Goal: Task Accomplishment & Management: Manage account settings

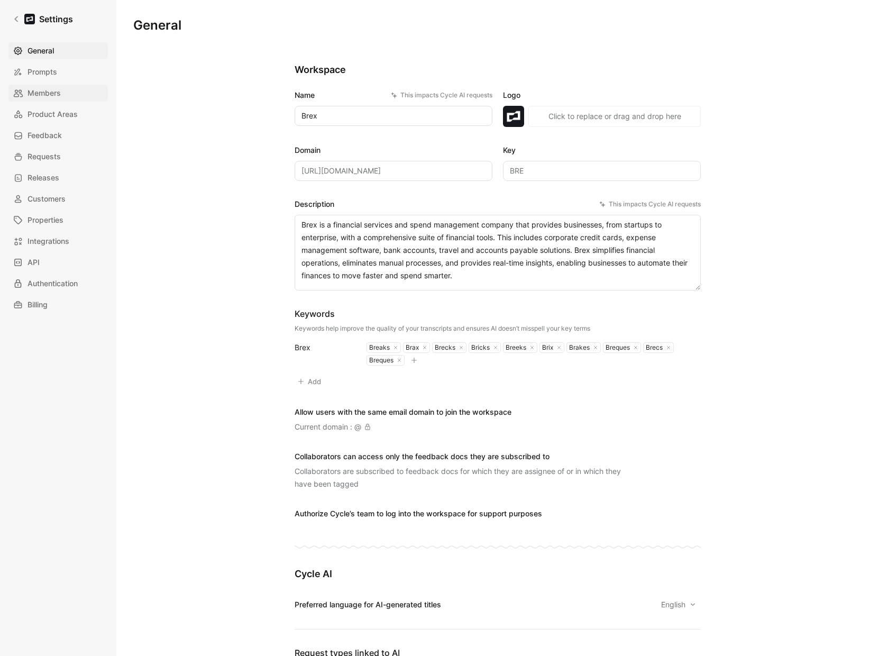
click at [50, 101] on link "Members" at bounding box center [57, 93] width 99 height 17
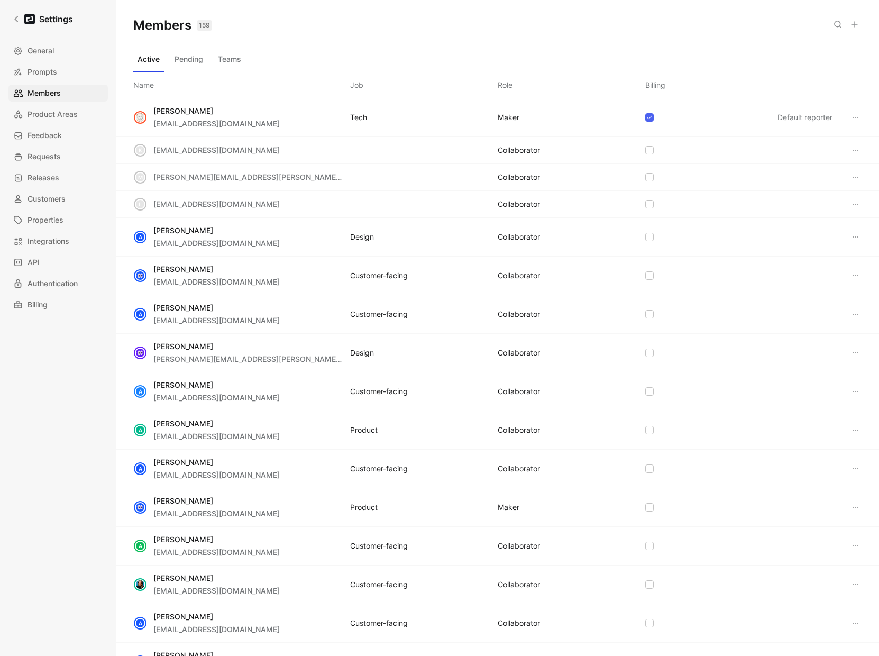
click at [228, 62] on button "Teams" at bounding box center [230, 59] width 32 height 17
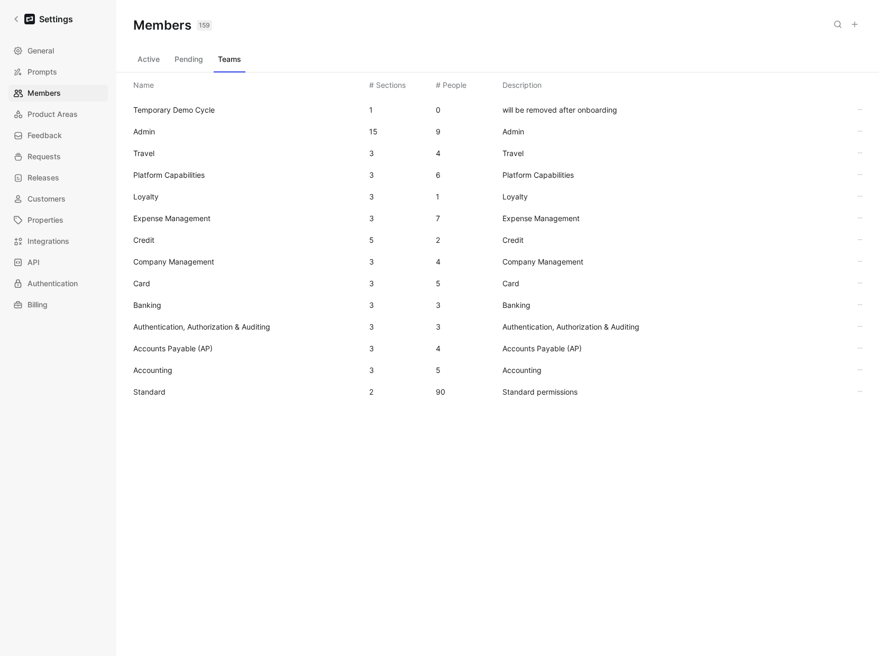
click at [155, 396] on span "Standard" at bounding box center [246, 391] width 227 height 13
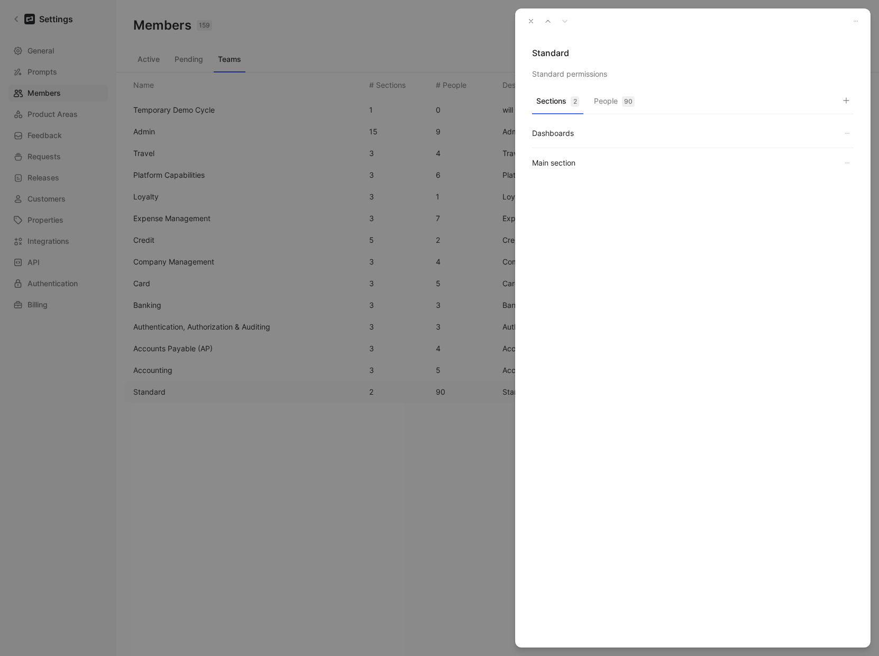
click at [622, 96] on button "People 90" at bounding box center [614, 104] width 49 height 21
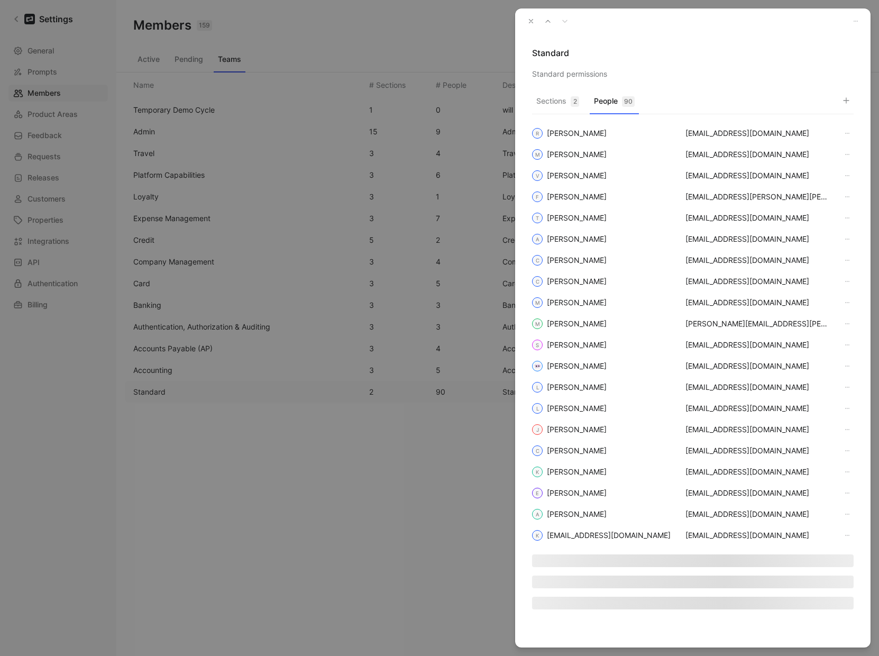
click at [848, 99] on icon "button" at bounding box center [846, 100] width 8 height 8
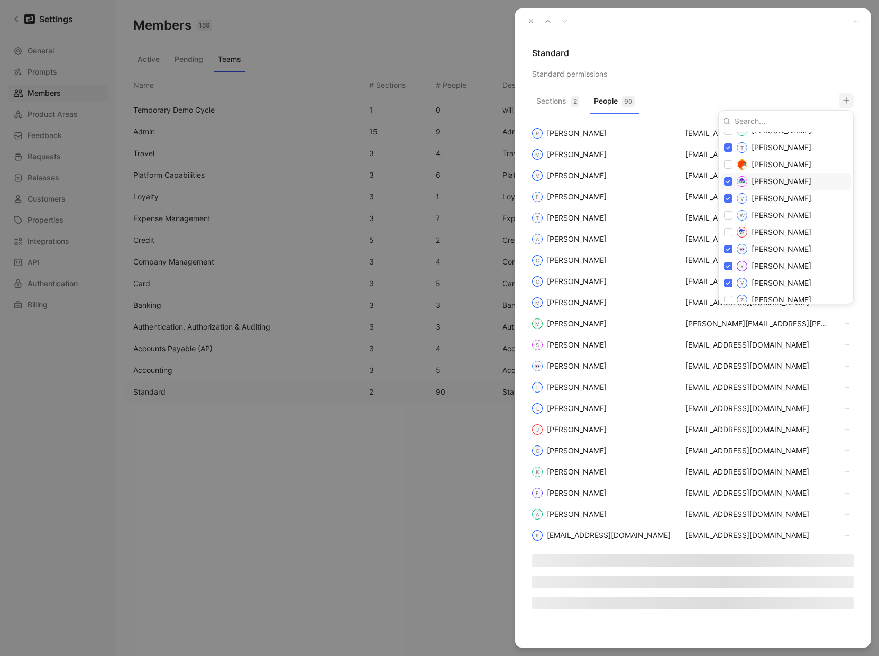
scroll to position [1798, 0]
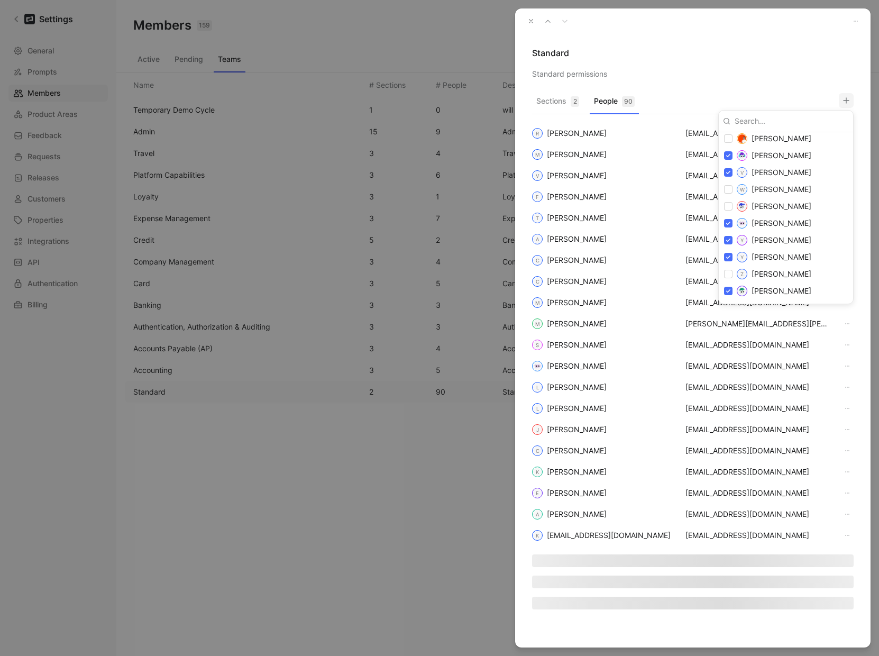
click at [805, 122] on input at bounding box center [789, 121] width 118 height 17
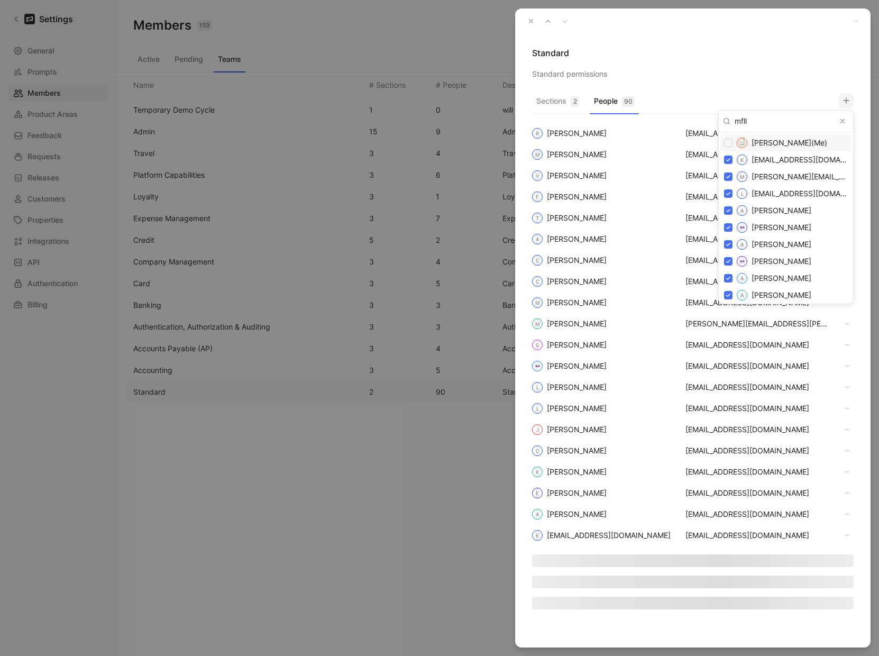
scroll to position [0, 0]
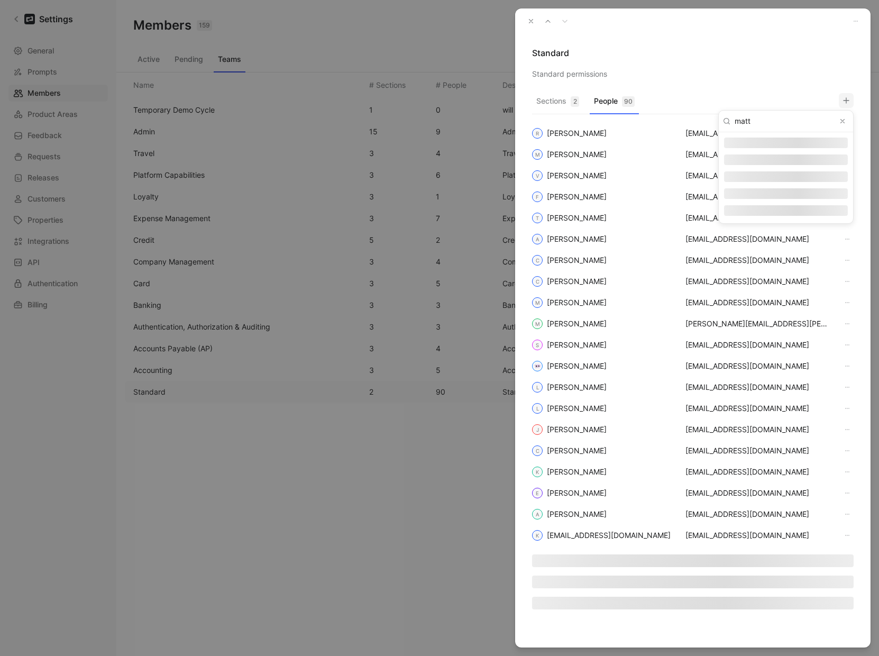
type input "matt"
type input "flood"
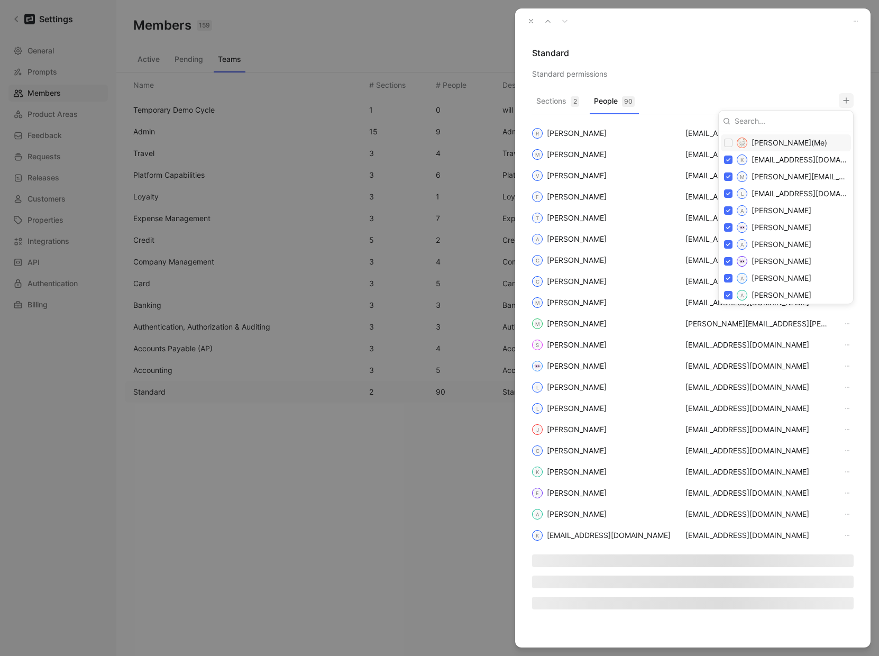
click at [534, 19] on div at bounding box center [439, 328] width 879 height 656
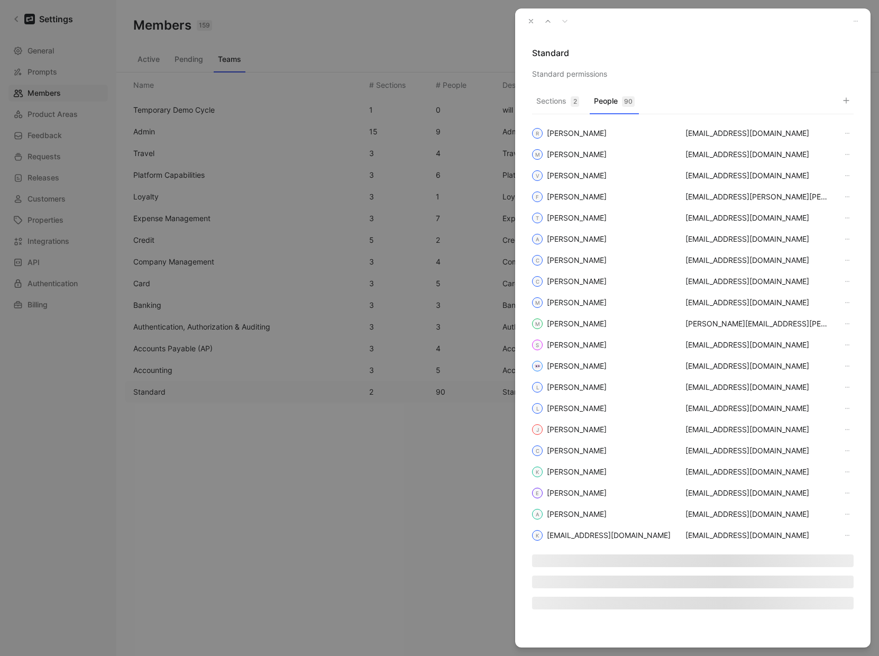
click at [533, 21] on icon "button" at bounding box center [530, 20] width 7 height 7
